Goal: Task Accomplishment & Management: Manage account settings

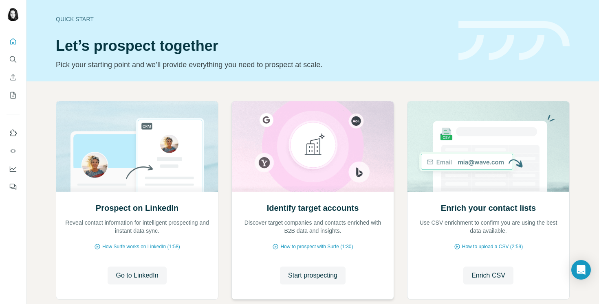
scroll to position [48, 0]
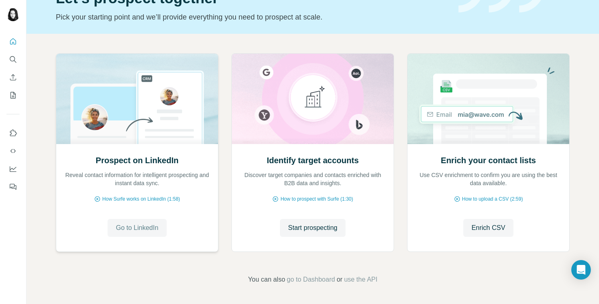
click at [140, 231] on span "Go to LinkedIn" at bounding box center [137, 228] width 42 height 10
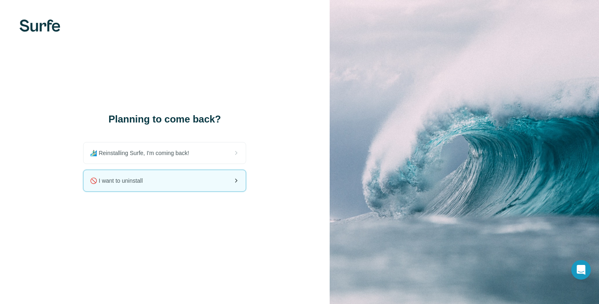
click at [164, 183] on div "🚫 I want to uninstall" at bounding box center [165, 180] width 162 height 21
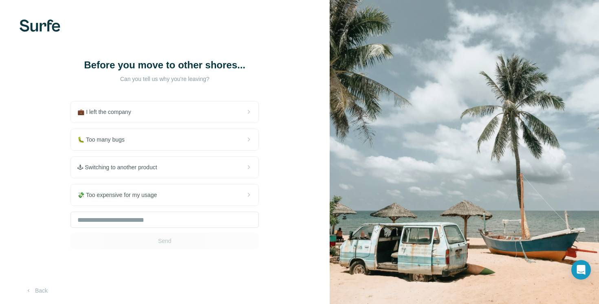
scroll to position [4, 0]
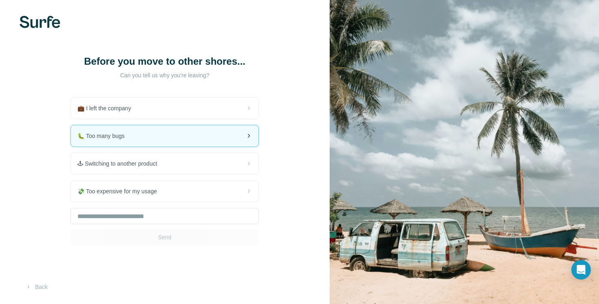
click at [198, 138] on div "🐛 Too many bugs" at bounding box center [164, 135] width 187 height 21
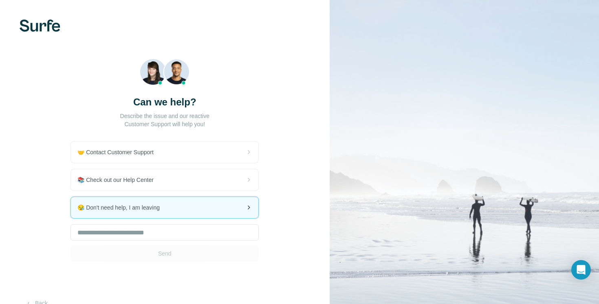
click at [163, 206] on span "😪 Don't need help, I am leaving" at bounding box center [121, 208] width 89 height 8
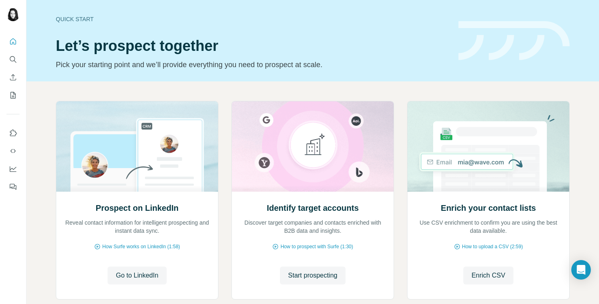
scroll to position [3, 0]
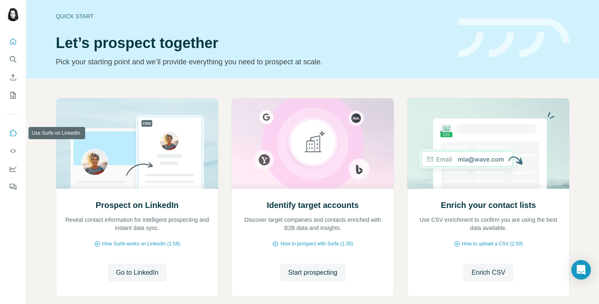
click at [11, 130] on icon "Use Surfe on LinkedIn" at bounding box center [13, 133] width 8 height 8
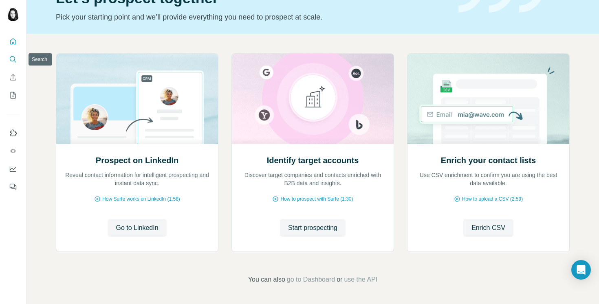
click at [13, 62] on icon "Search" at bounding box center [13, 59] width 8 height 8
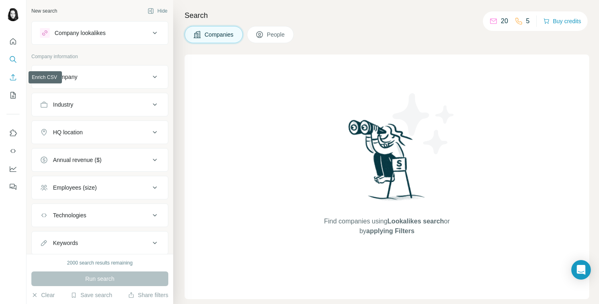
click at [15, 75] on icon "Enrich CSV" at bounding box center [13, 77] width 8 height 8
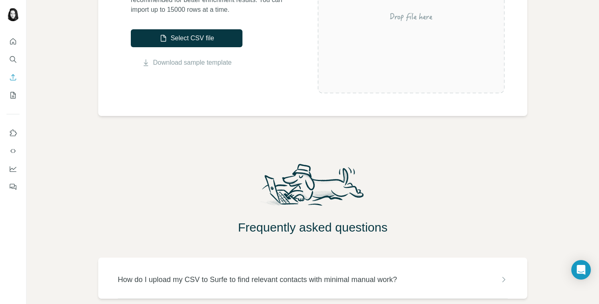
scroll to position [234, 0]
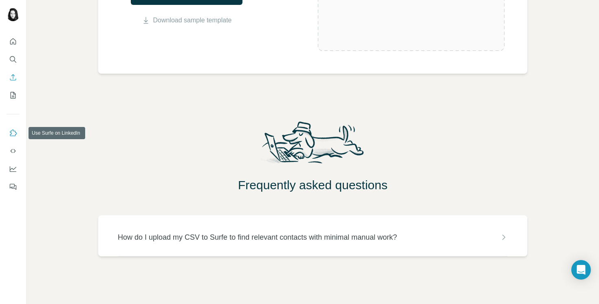
click at [11, 129] on icon "Use Surfe on LinkedIn" at bounding box center [13, 133] width 8 height 8
click at [15, 154] on icon "Use Surfe API" at bounding box center [13, 151] width 8 height 8
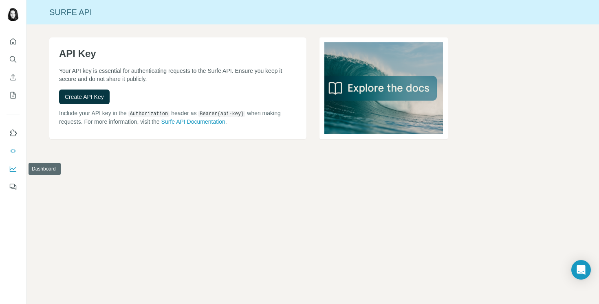
click at [14, 171] on icon "Dashboard" at bounding box center [13, 169] width 8 height 8
click at [14, 41] on icon "Quick start" at bounding box center [13, 41] width 8 height 8
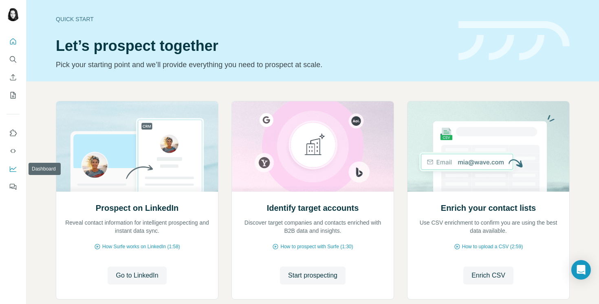
click at [11, 174] on button "Dashboard" at bounding box center [13, 169] width 13 height 15
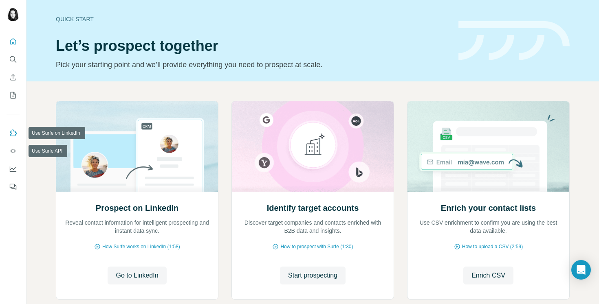
click at [13, 132] on icon "Use Surfe on LinkedIn" at bounding box center [13, 133] width 8 height 8
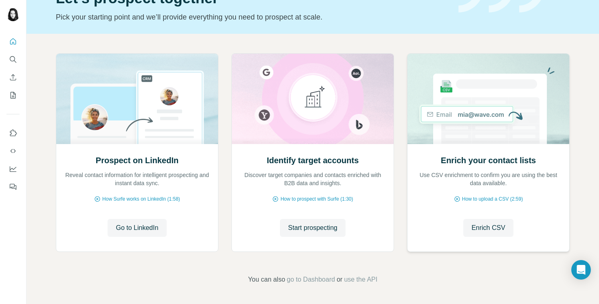
scroll to position [44, 0]
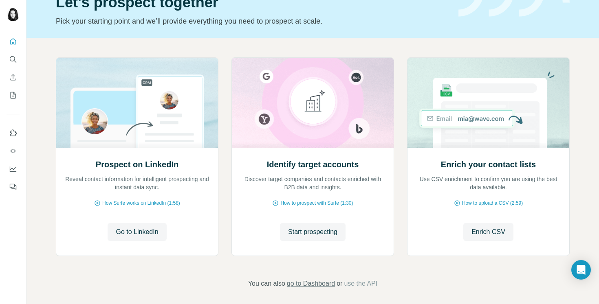
click at [316, 284] on span "go to Dashboard" at bounding box center [311, 284] width 48 height 10
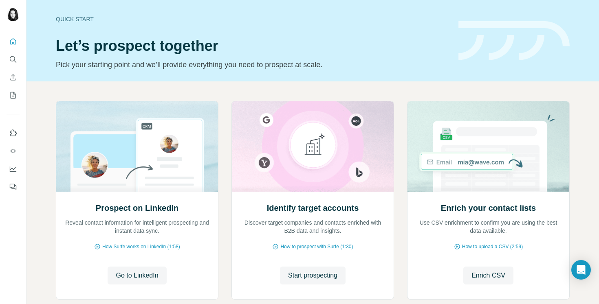
scroll to position [48, 0]
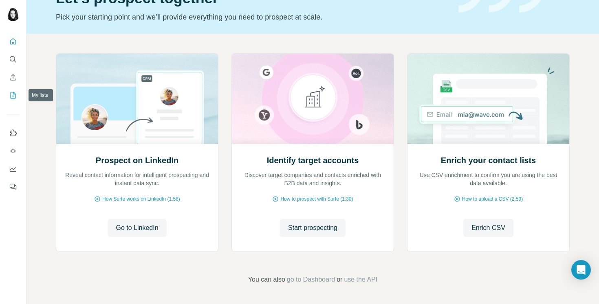
click at [13, 101] on button "My lists" at bounding box center [13, 95] width 13 height 15
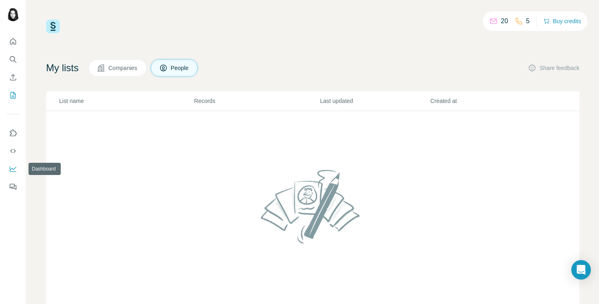
click at [14, 171] on icon "Dashboard" at bounding box center [13, 169] width 8 height 8
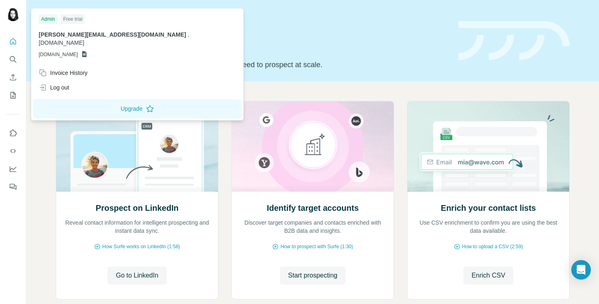
click at [87, 51] on icon at bounding box center [84, 54] width 4 height 6
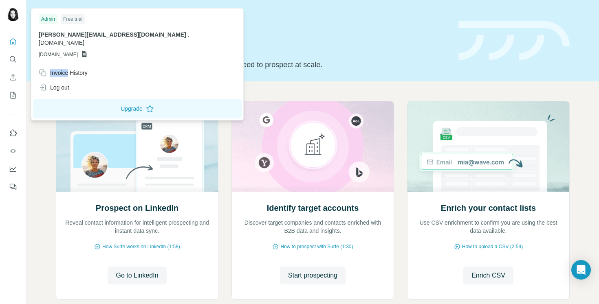
click at [87, 51] on icon at bounding box center [84, 54] width 4 height 6
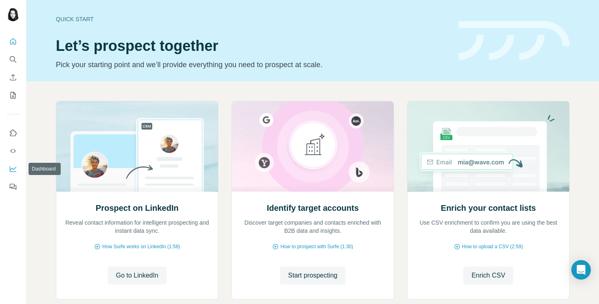
click at [12, 169] on icon "Dashboard" at bounding box center [13, 169] width 8 height 8
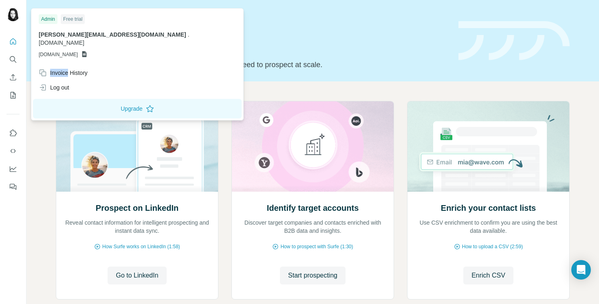
click at [7, 16] on img at bounding box center [13, 14] width 13 height 13
click at [76, 20] on div "Free trial" at bounding box center [73, 19] width 24 height 10
click at [10, 17] on img at bounding box center [13, 14] width 13 height 13
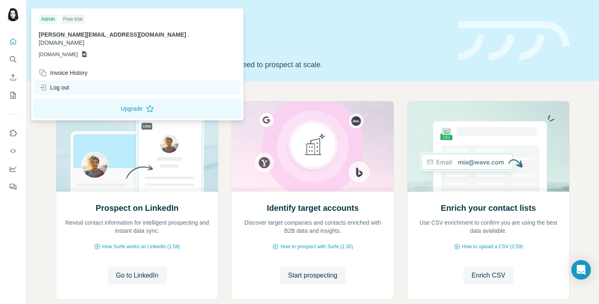
click at [57, 84] on div "Log out" at bounding box center [54, 88] width 31 height 8
